Goal: Information Seeking & Learning: Learn about a topic

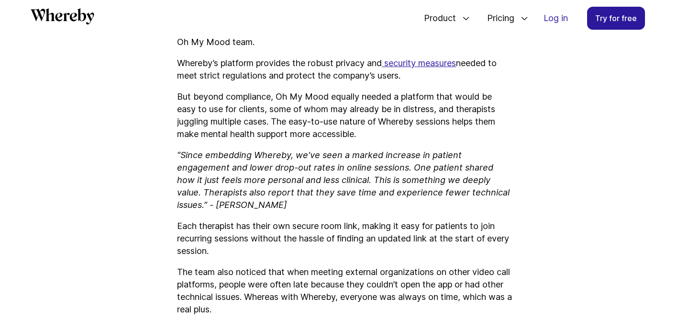
scroll to position [2523, 0]
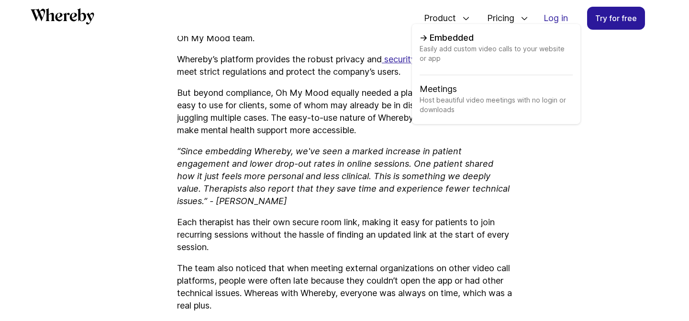
click at [453, 45] on span "Easily add custom video calls to your website or app" at bounding box center [496, 59] width 153 height 31
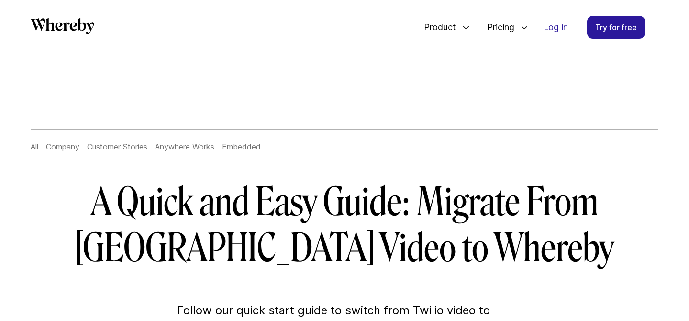
click at [33, 148] on link "All" at bounding box center [35, 147] width 8 height 10
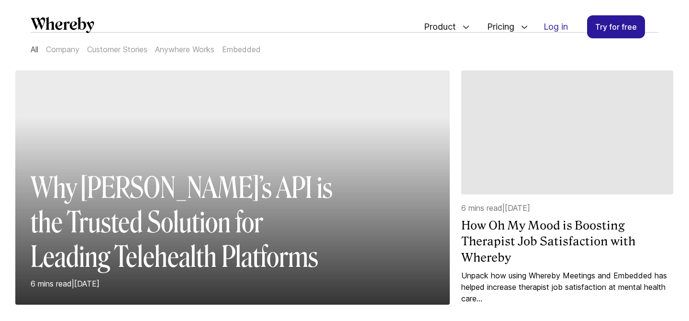
scroll to position [166, 0]
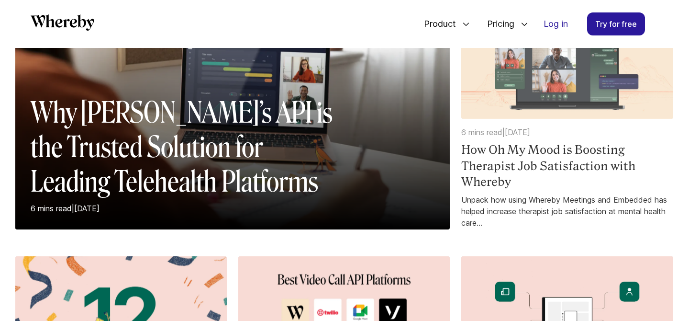
click at [518, 164] on h4 "How Oh My Mood is Boosting Therapist Job Satisfaction with Whereby" at bounding box center [568, 166] width 212 height 48
